Goal: Find contact information: Find contact information

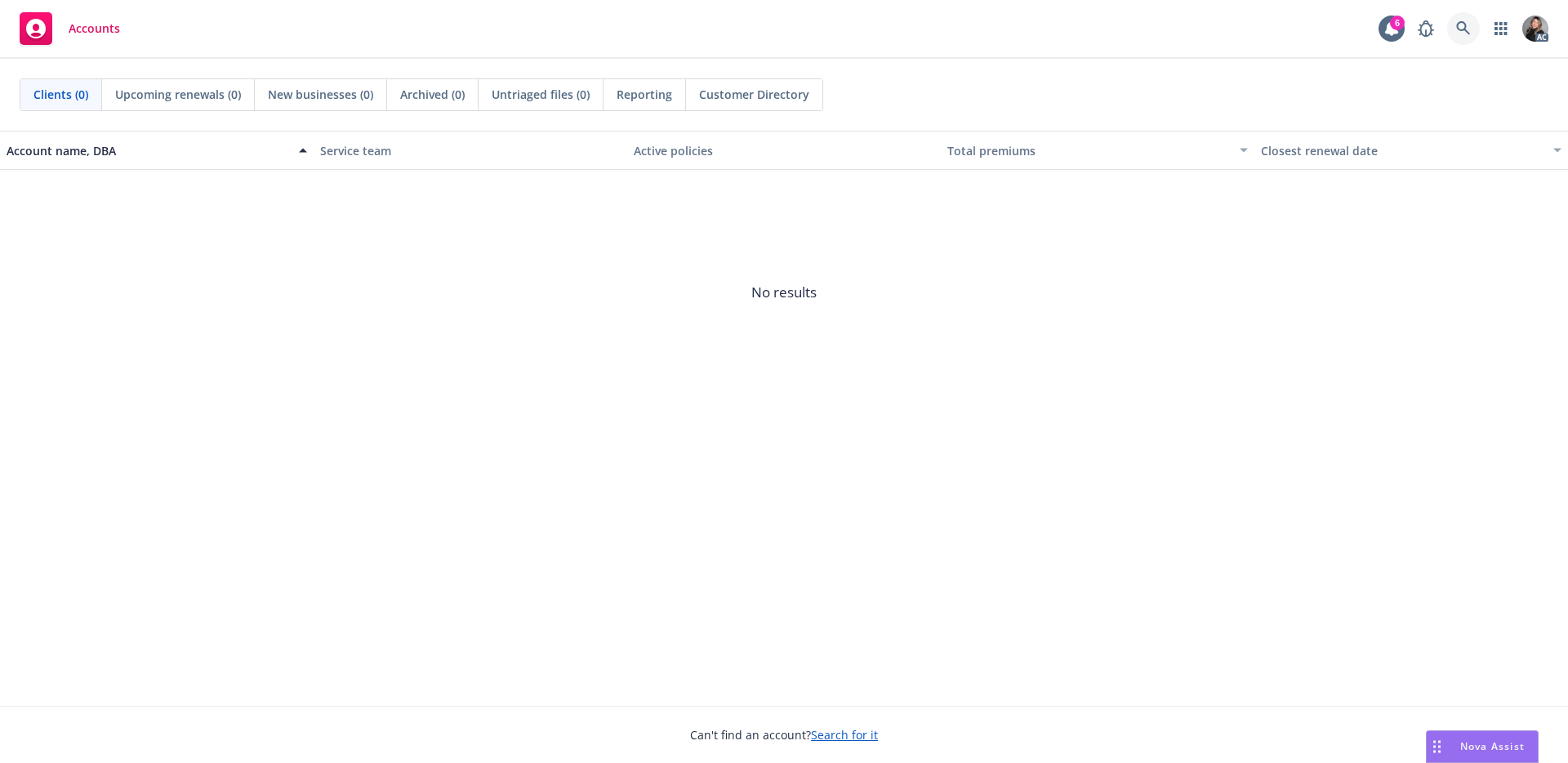
click at [1466, 25] on icon at bounding box center [1463, 29] width 15 height 15
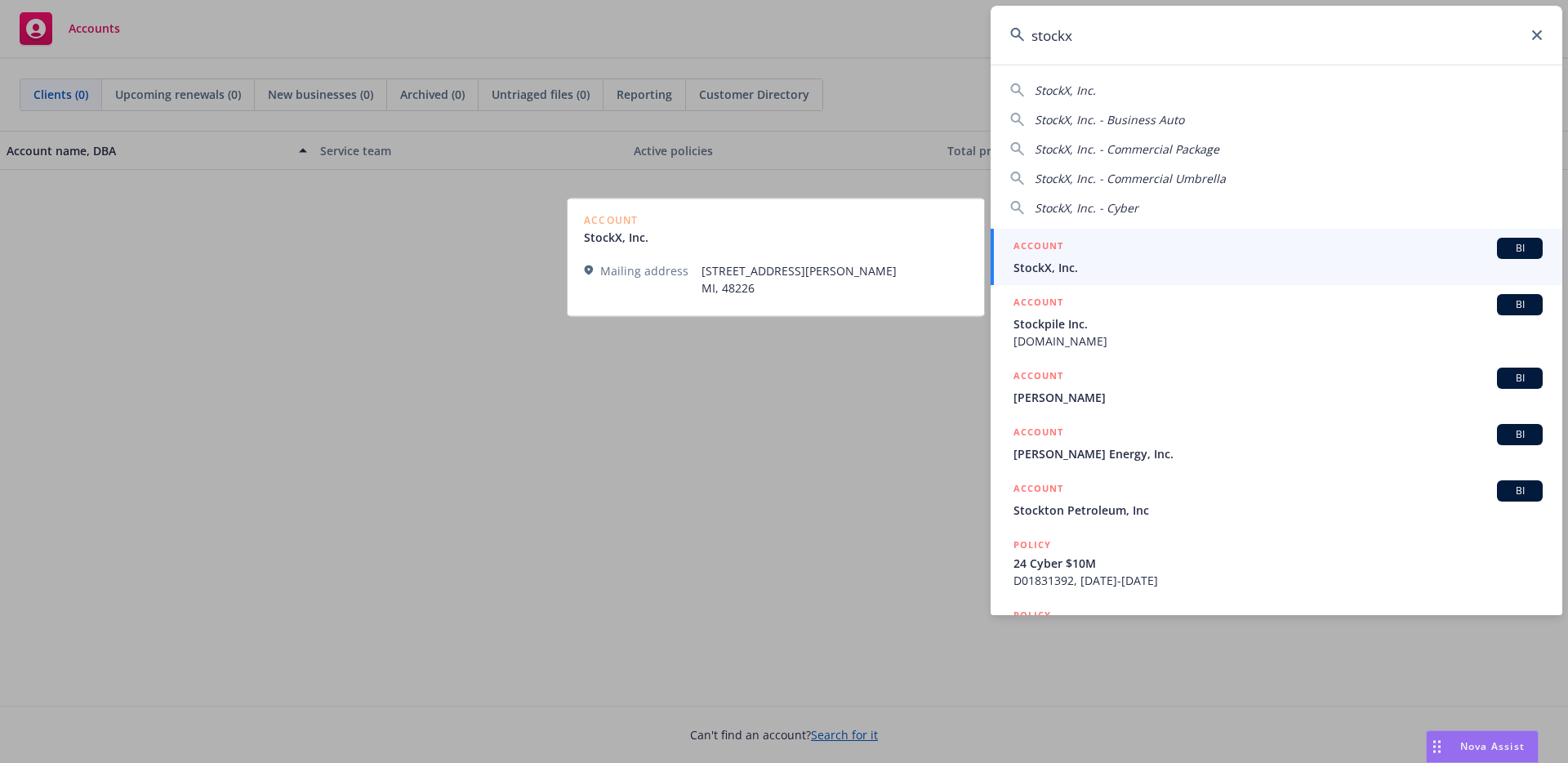
type input "stockx"
click at [1090, 259] on span "StockX, Inc." at bounding box center [1278, 267] width 529 height 18
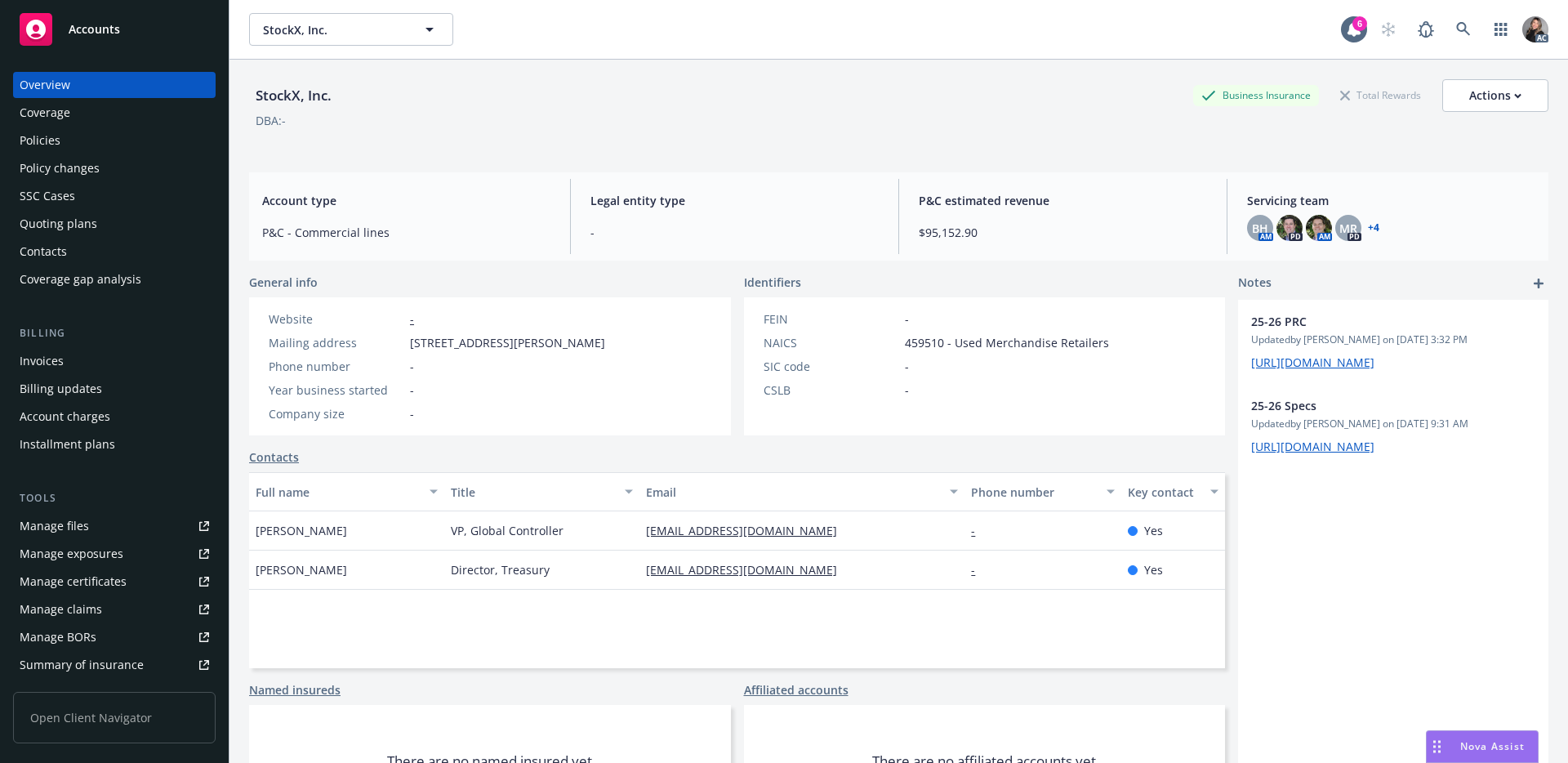
click at [1368, 223] on link "+ 4" at bounding box center [1373, 228] width 11 height 10
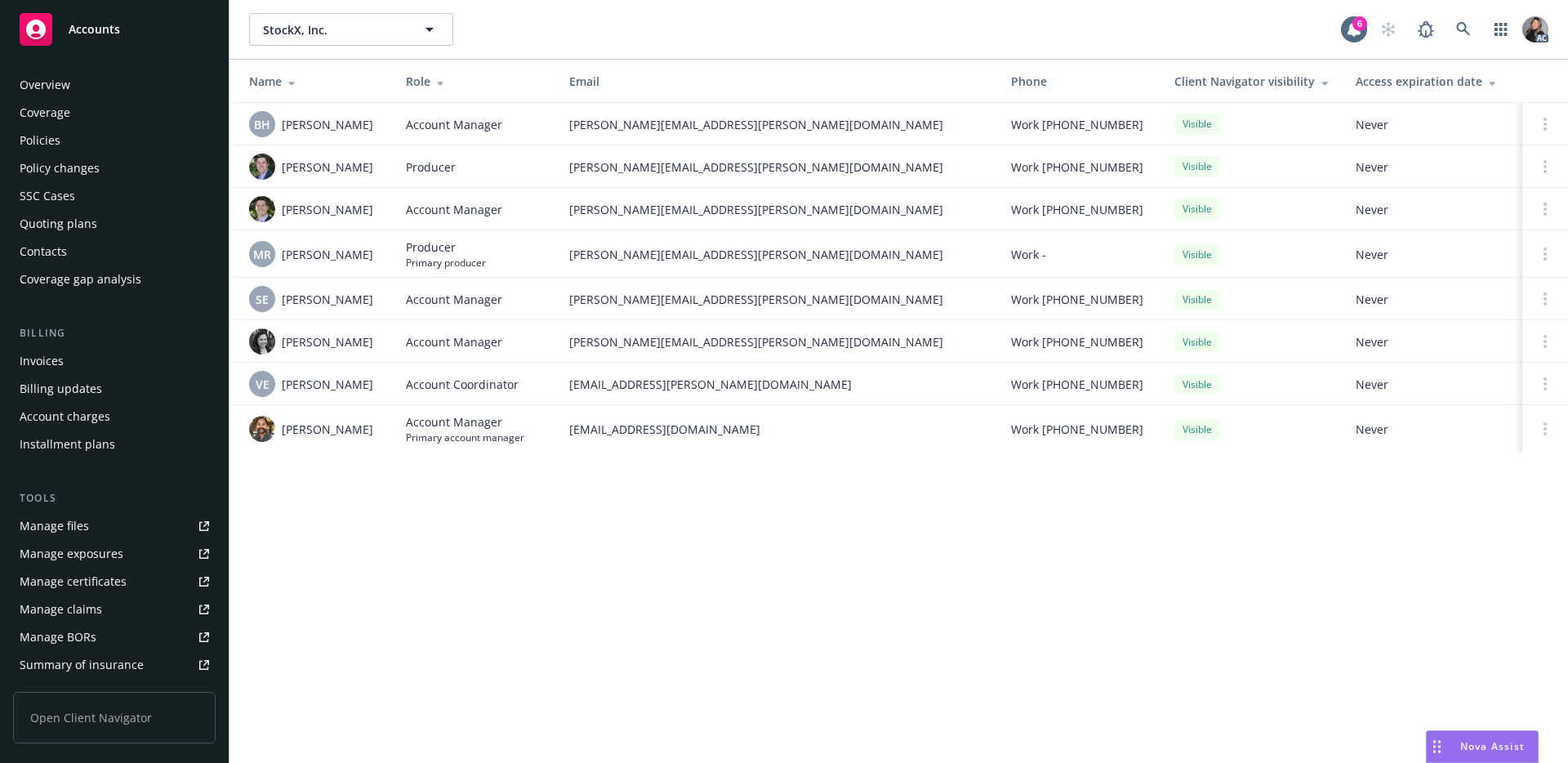
click at [45, 254] on div "Contacts" at bounding box center [43, 251] width 47 height 26
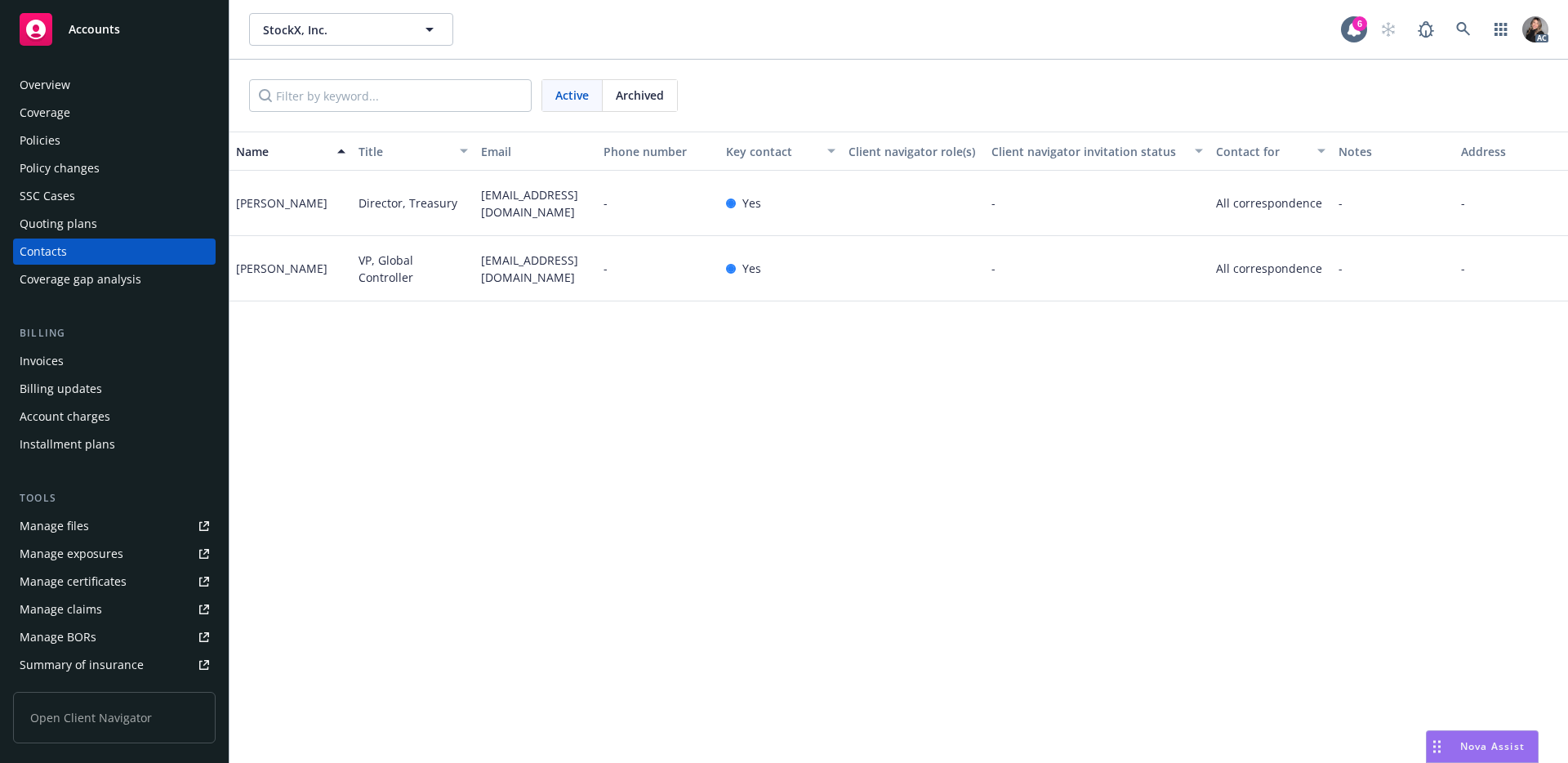
click at [63, 85] on div "Overview" at bounding box center [44, 85] width 51 height 26
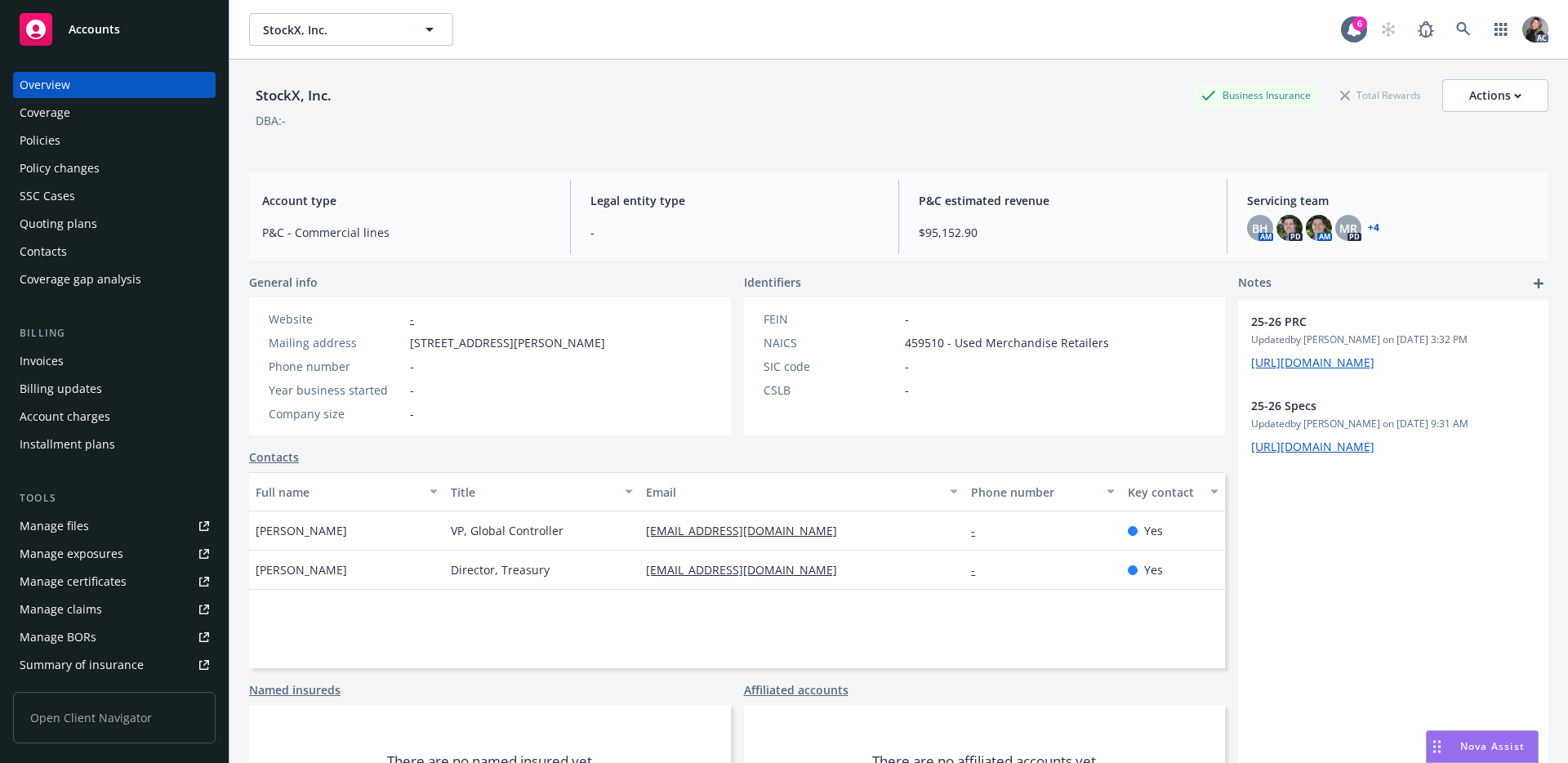
click at [1377, 225] on div "BH AM PD AM MR PD + 4" at bounding box center [1391, 228] width 288 height 26
click at [1368, 225] on link "+ 4" at bounding box center [1373, 228] width 11 height 10
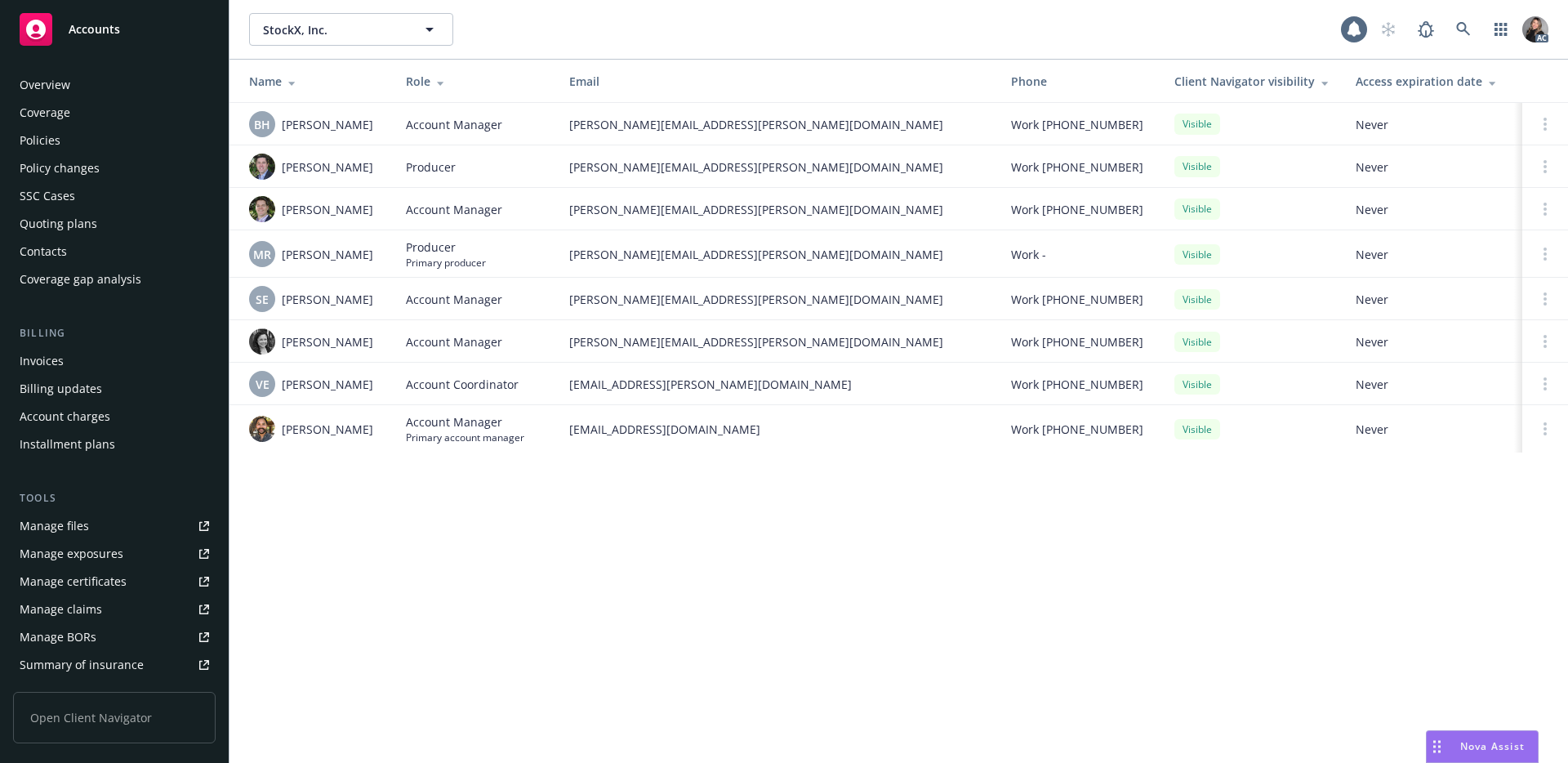
scroll to position [273, 0]
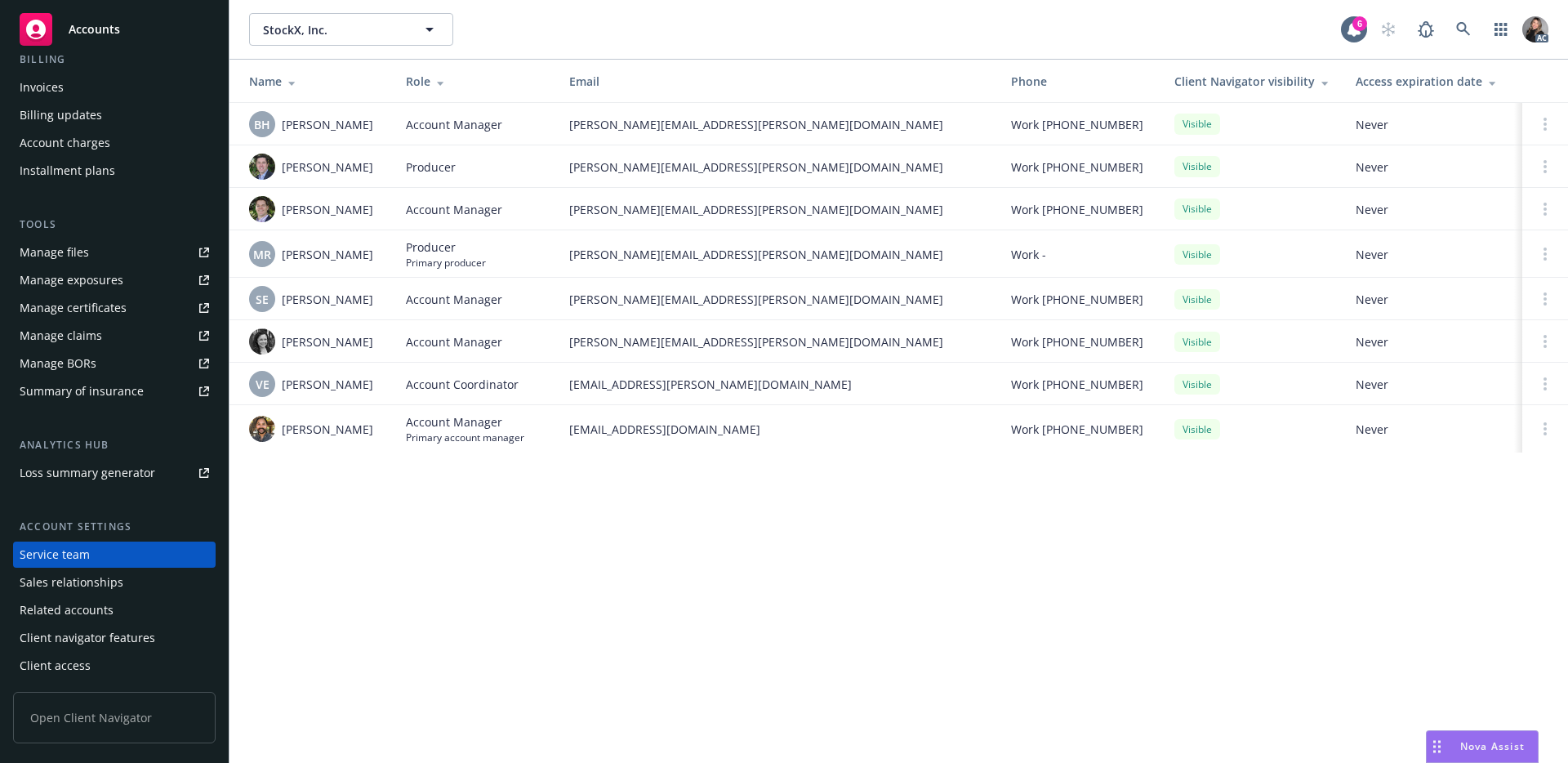
click at [306, 432] on span "[PERSON_NAME]" at bounding box center [327, 429] width 92 height 18
click at [256, 426] on img at bounding box center [262, 429] width 26 height 26
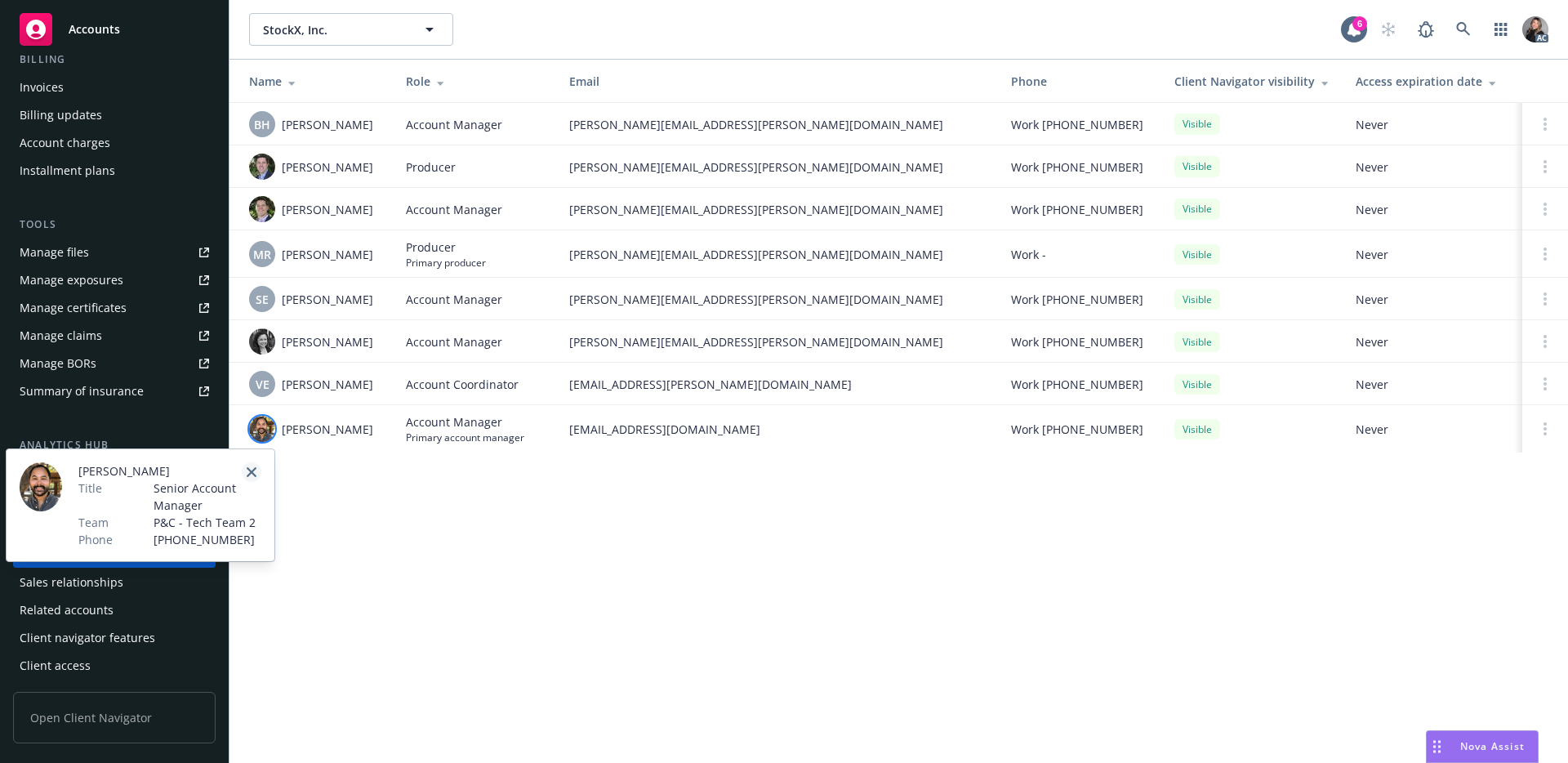
click at [250, 468] on icon "close" at bounding box center [251, 472] width 10 height 10
